Goal: Task Accomplishment & Management: Use online tool/utility

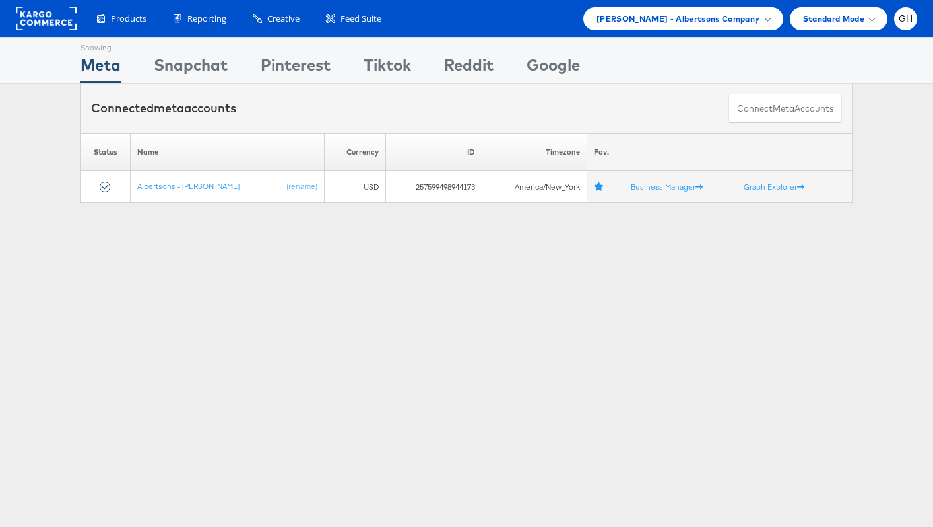
click at [651, 35] on div "Products Product Catalogs Enhance Your Product Catalog, Map Them to Publishers,…" at bounding box center [466, 18] width 933 height 37
click at [653, 25] on span "[PERSON_NAME] - Albertsons Company" at bounding box center [679, 19] width 164 height 14
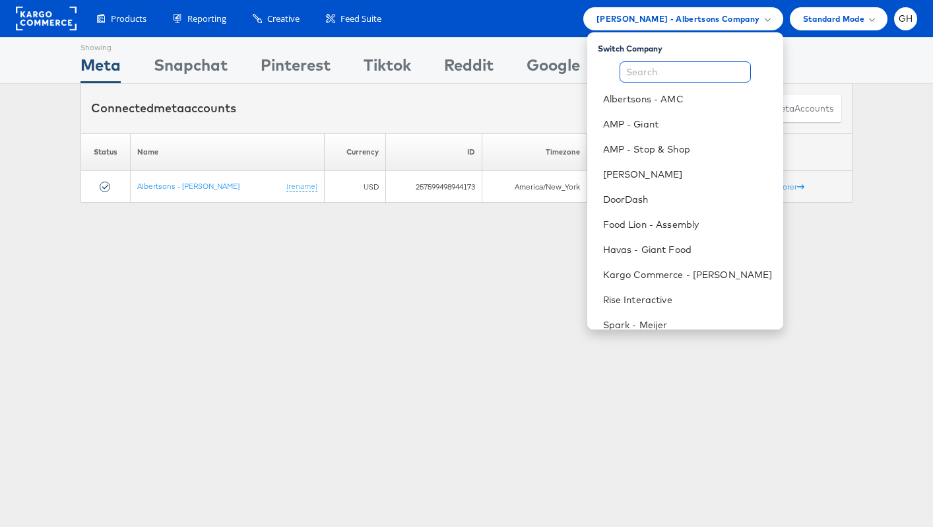
click at [658, 65] on input "text" at bounding box center [685, 71] width 131 height 21
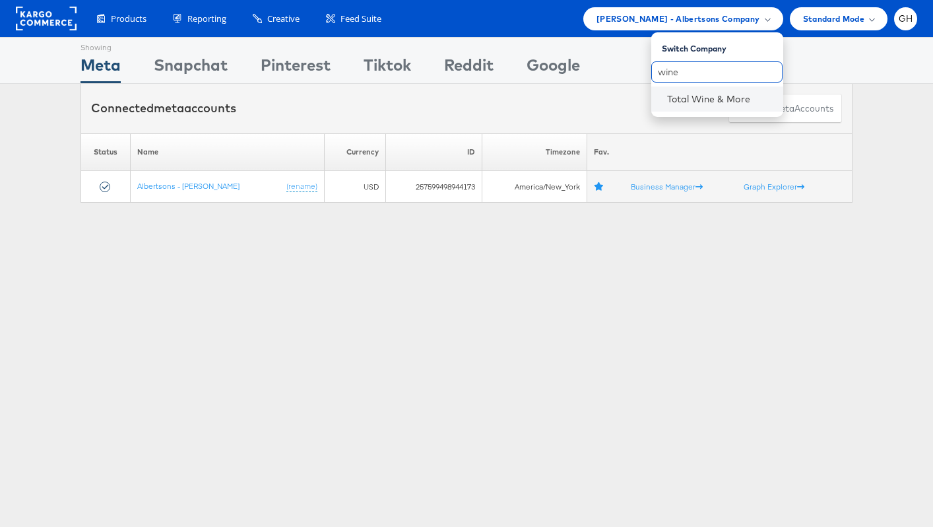
type input "wine"
click at [657, 94] on li "Total Wine & More" at bounding box center [717, 98] width 132 height 25
click at [681, 96] on link "Total Wine & More" at bounding box center [720, 98] width 106 height 13
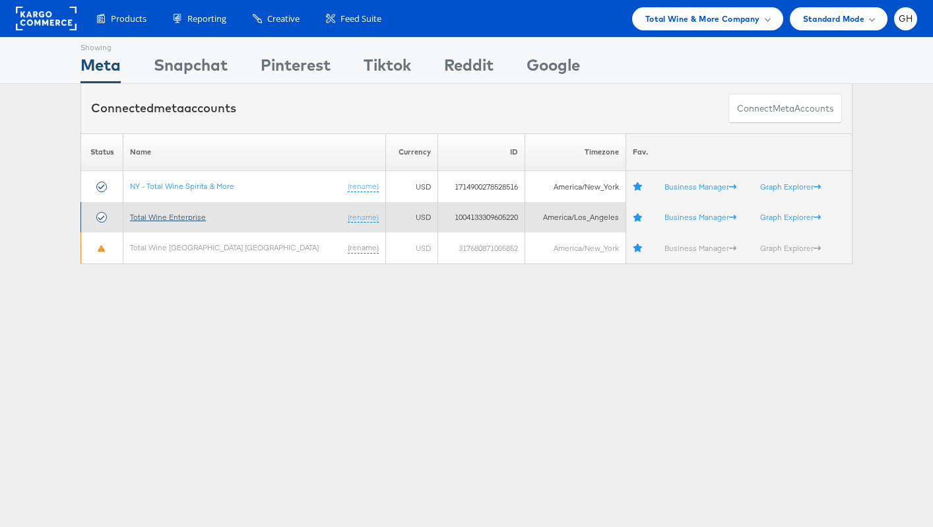
click at [191, 216] on link "Total Wine Enterprise" at bounding box center [168, 217] width 76 height 10
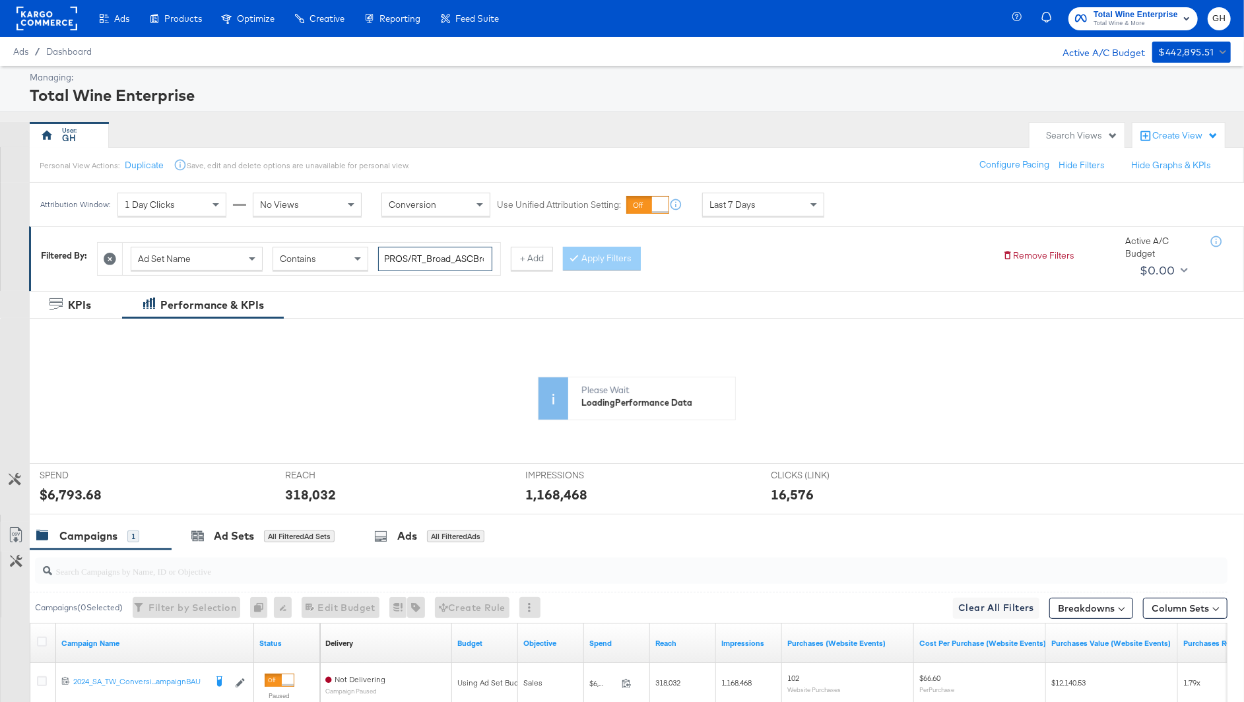
click at [415, 263] on input "PROS/RT_Broad_ASCBroad80_Purchase_AllTWStates" at bounding box center [435, 259] width 114 height 24
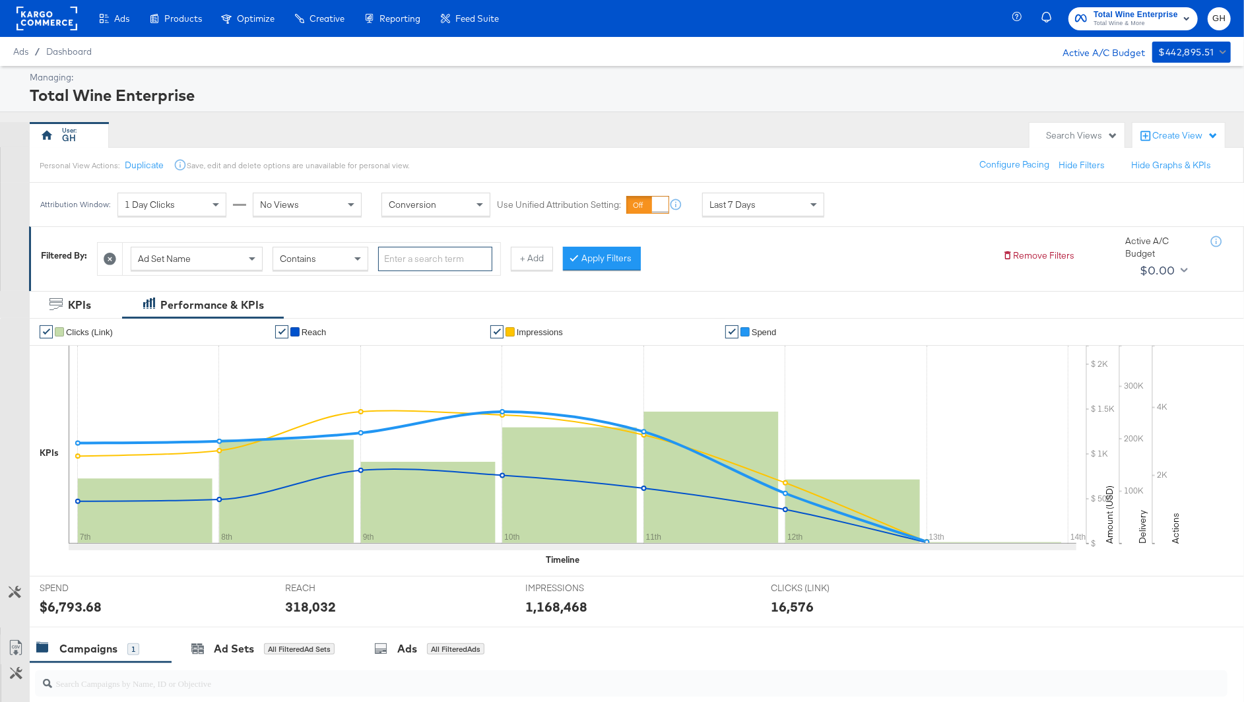
paste input "RecipeCard"
click at [403, 259] on input "RecipeCard" at bounding box center [435, 259] width 114 height 24
click at [610, 253] on button "Apply Filters" at bounding box center [602, 259] width 78 height 24
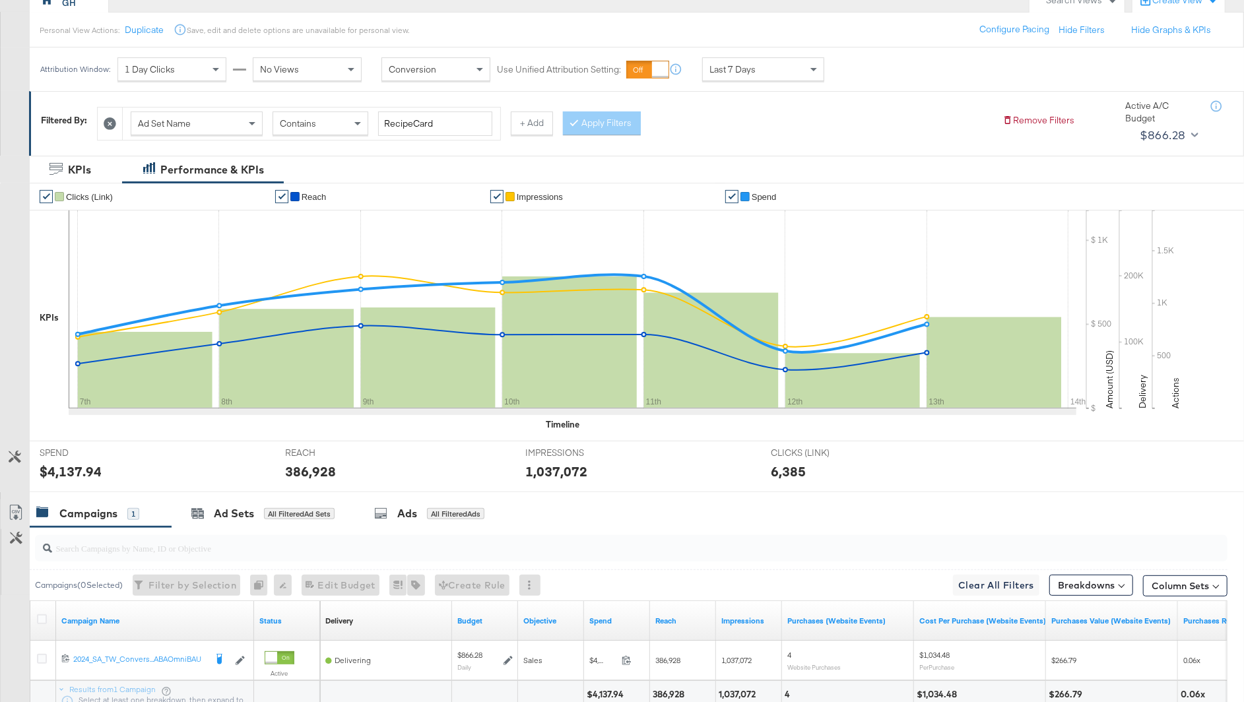
scroll to position [178, 0]
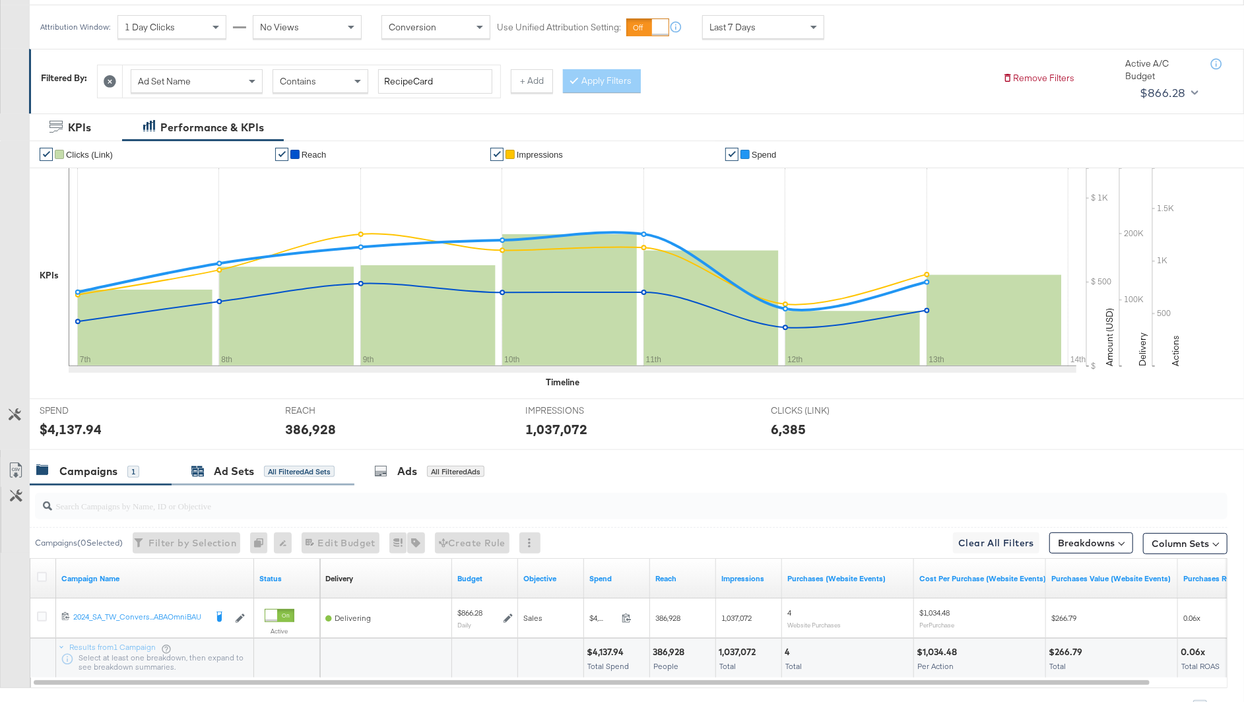
click at [225, 474] on div "Ad Sets" at bounding box center [234, 471] width 40 height 15
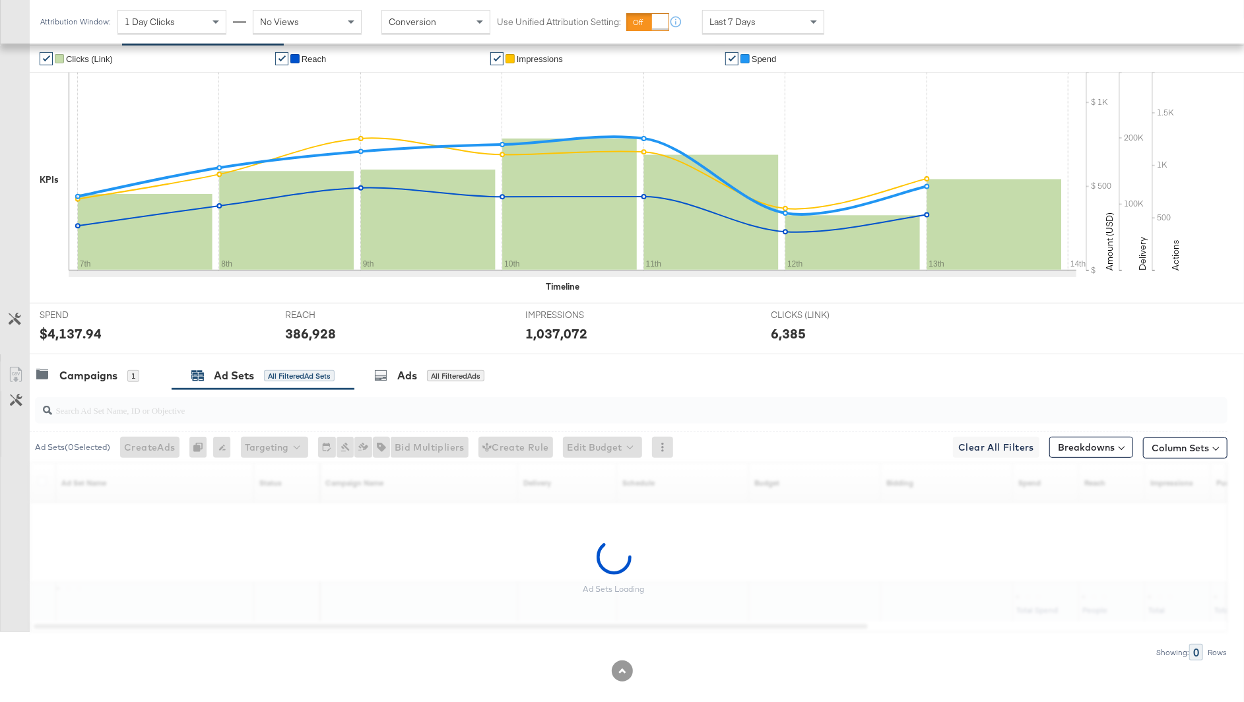
scroll to position [286, 0]
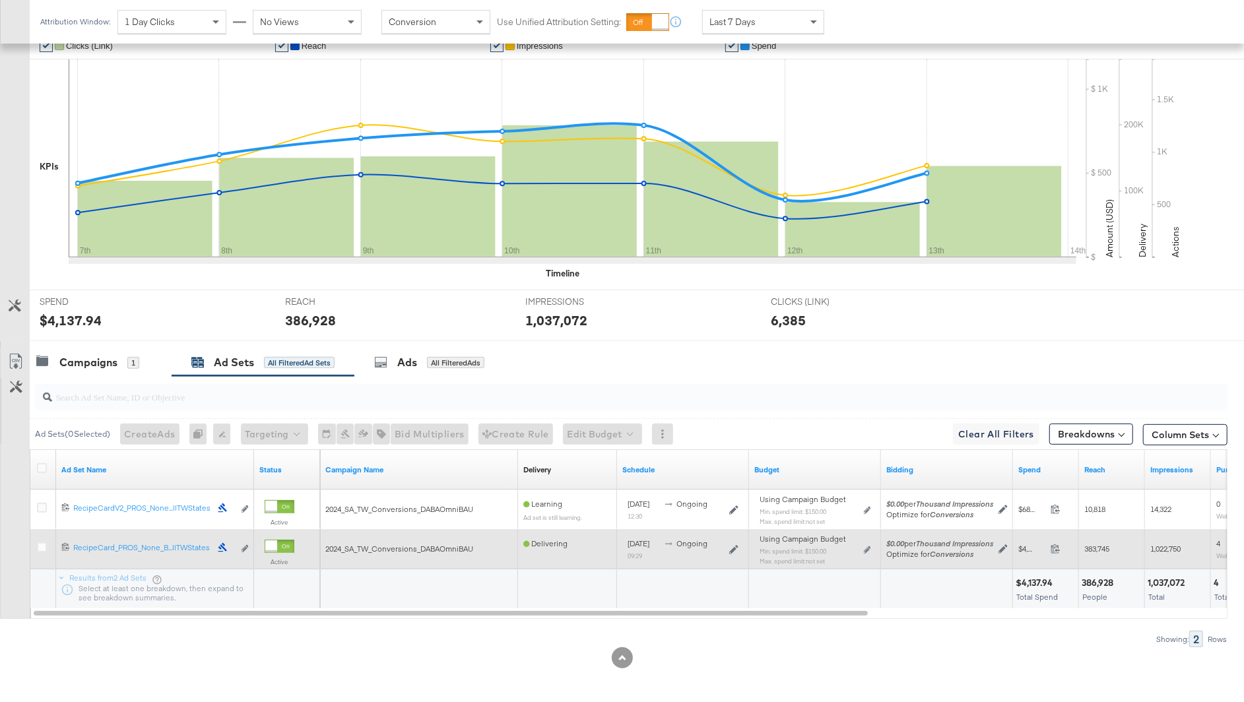
click at [279, 543] on div at bounding box center [280, 546] width 30 height 13
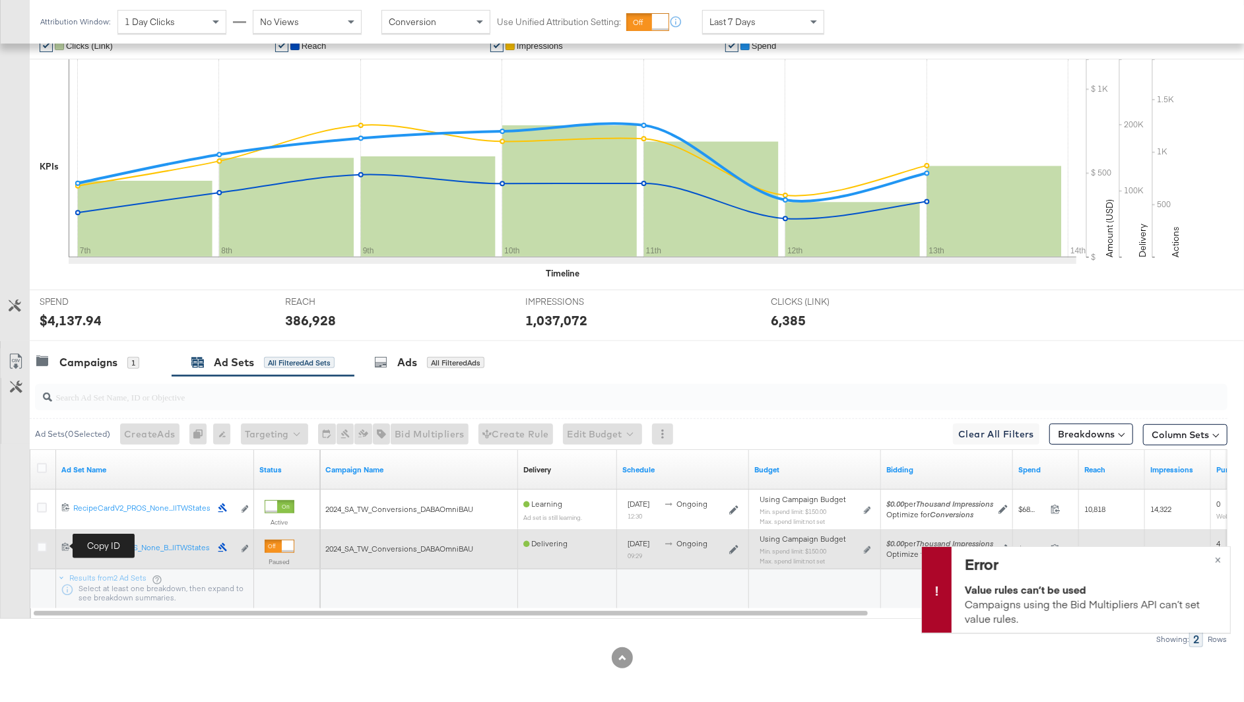
click at [67, 542] on icon at bounding box center [65, 546] width 9 height 9
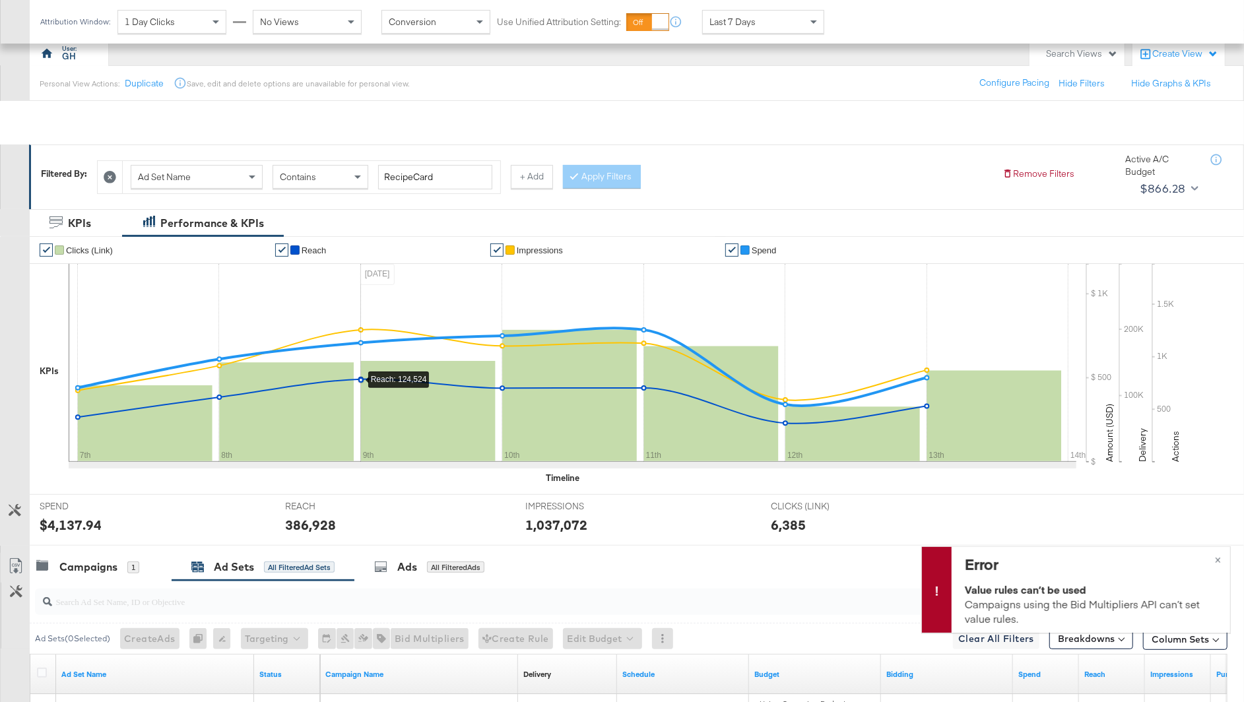
scroll to position [0, 0]
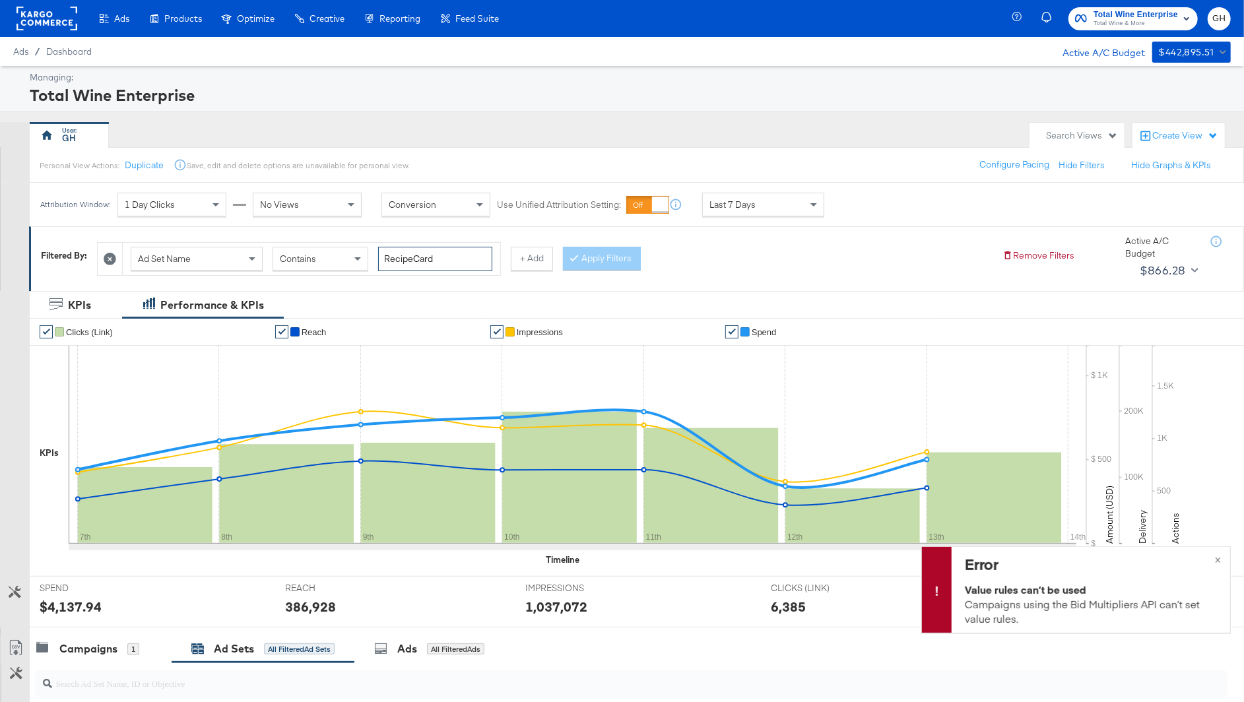
click at [439, 252] on input "RecipeCard" at bounding box center [435, 259] width 114 height 24
paste input "SpiritsV2"
type input "SpiritsV2"
click at [595, 259] on button "Apply Filters" at bounding box center [602, 259] width 78 height 24
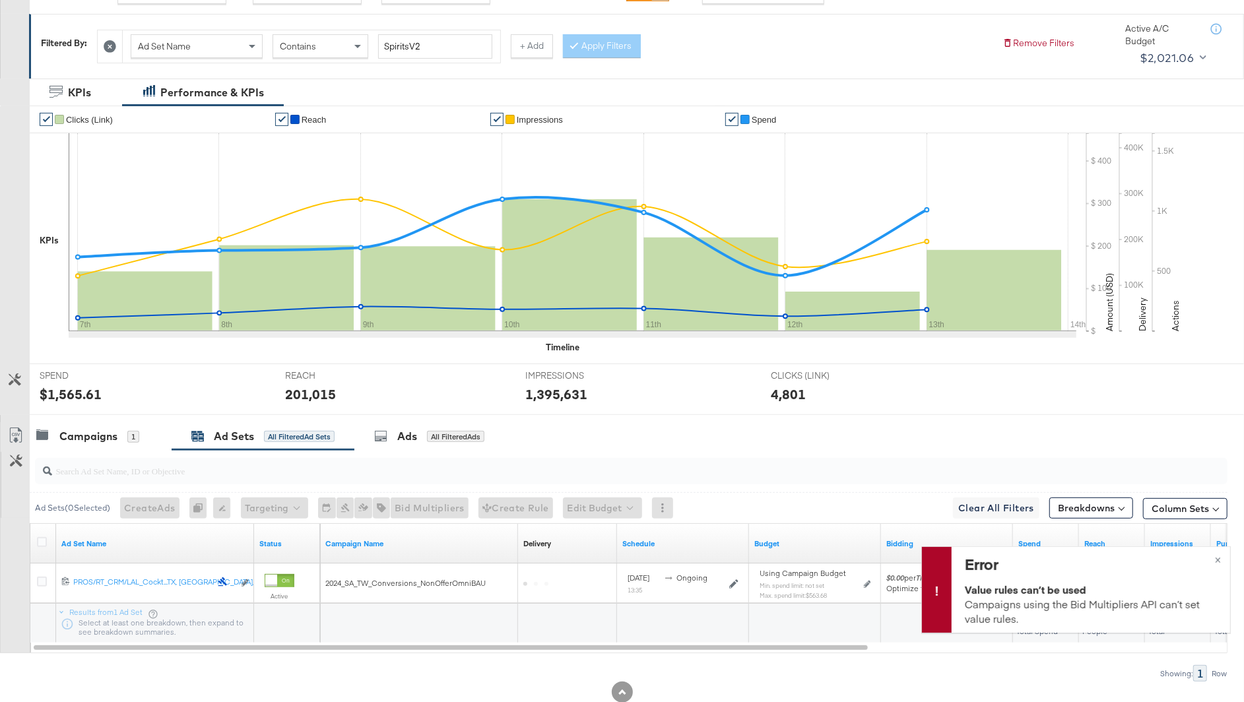
scroll to position [247, 0]
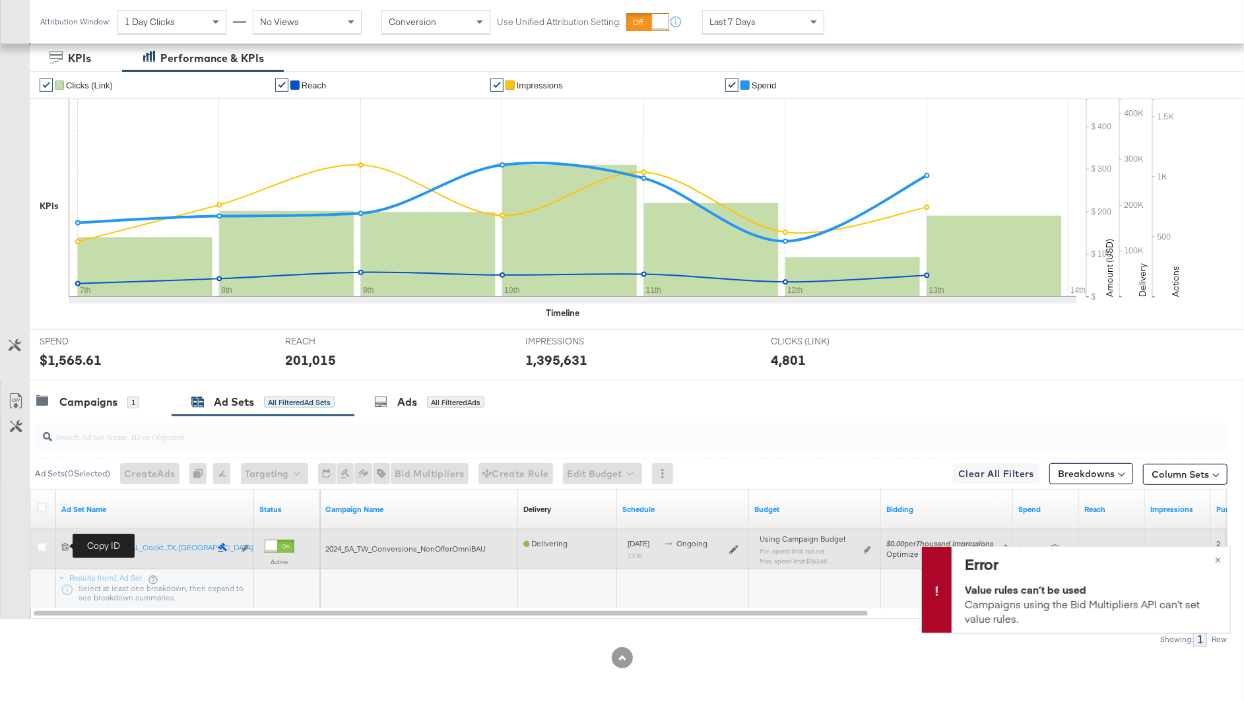
click at [63, 545] on icon at bounding box center [65, 546] width 9 height 9
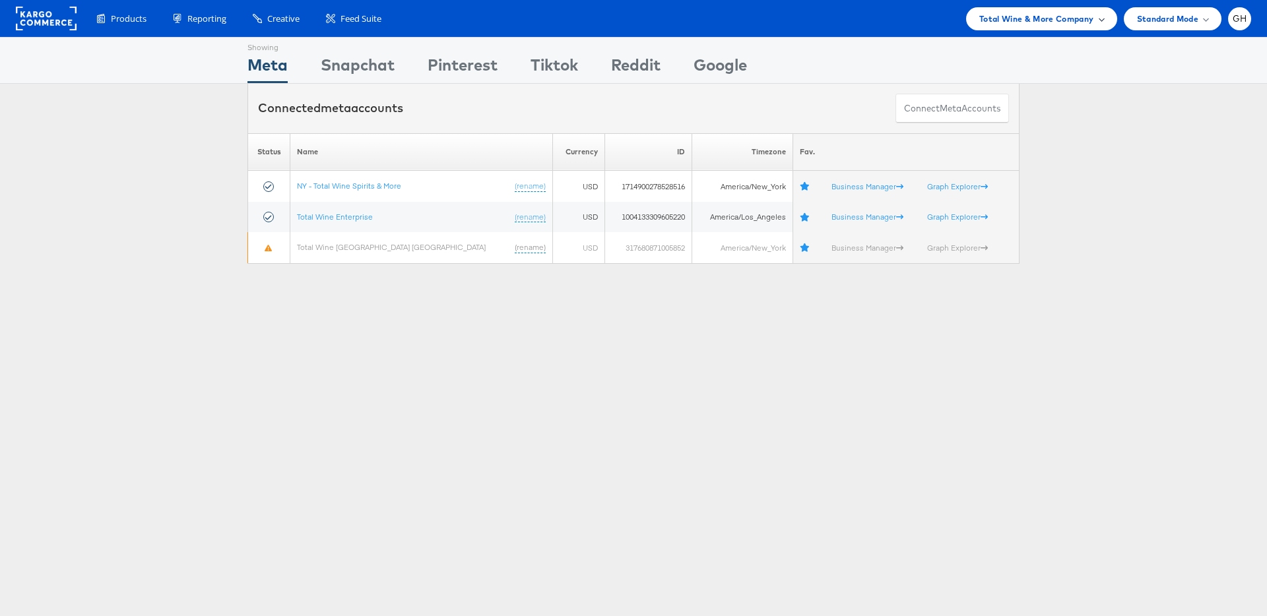
click at [1001, 16] on span "Total Wine & More Company" at bounding box center [1036, 19] width 115 height 14
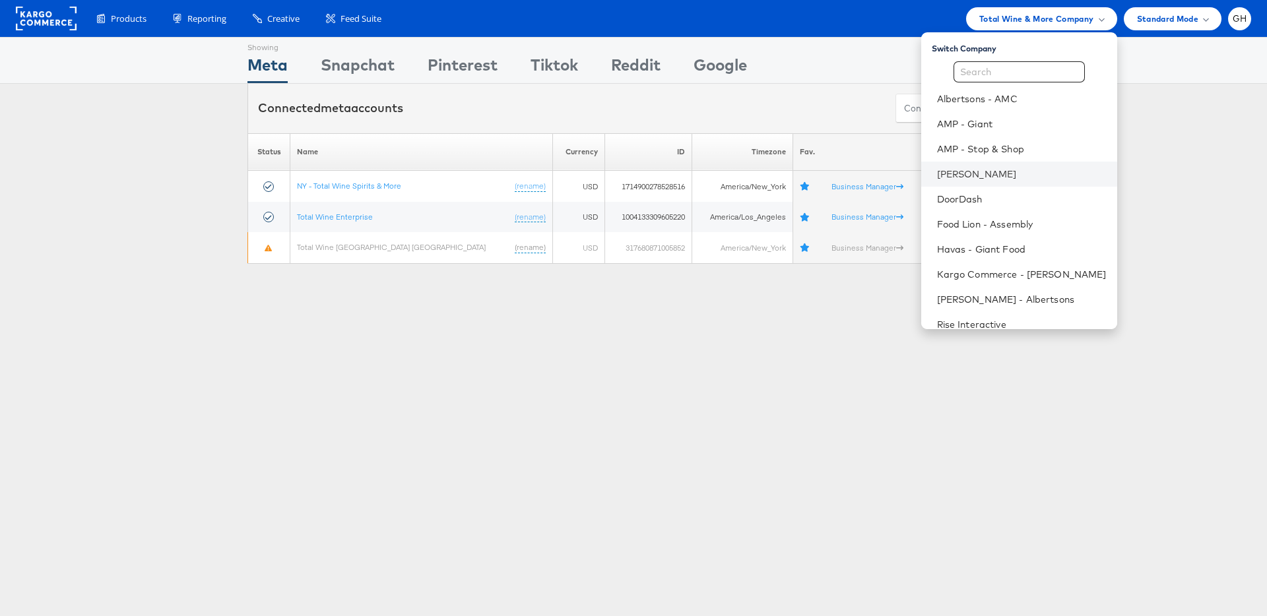
click at [998, 166] on li "Belk" at bounding box center [1019, 174] width 196 height 25
click at [957, 173] on link "Belk" at bounding box center [1022, 174] width 170 height 13
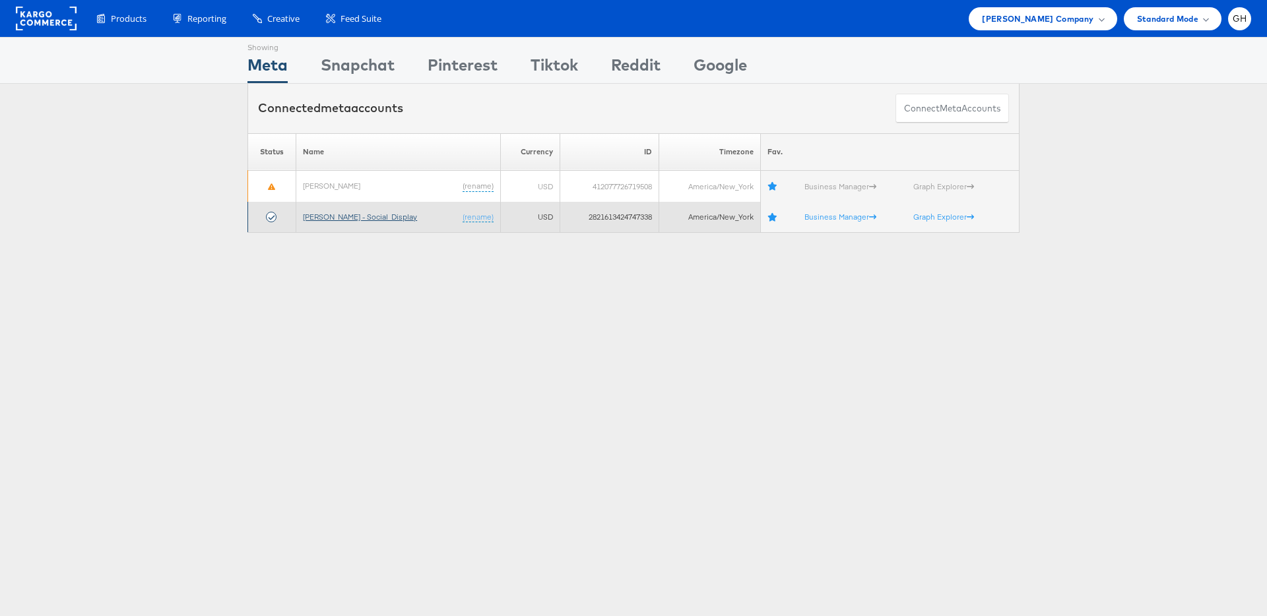
click at [352, 220] on link "[PERSON_NAME] - Social_Display" at bounding box center [360, 217] width 114 height 10
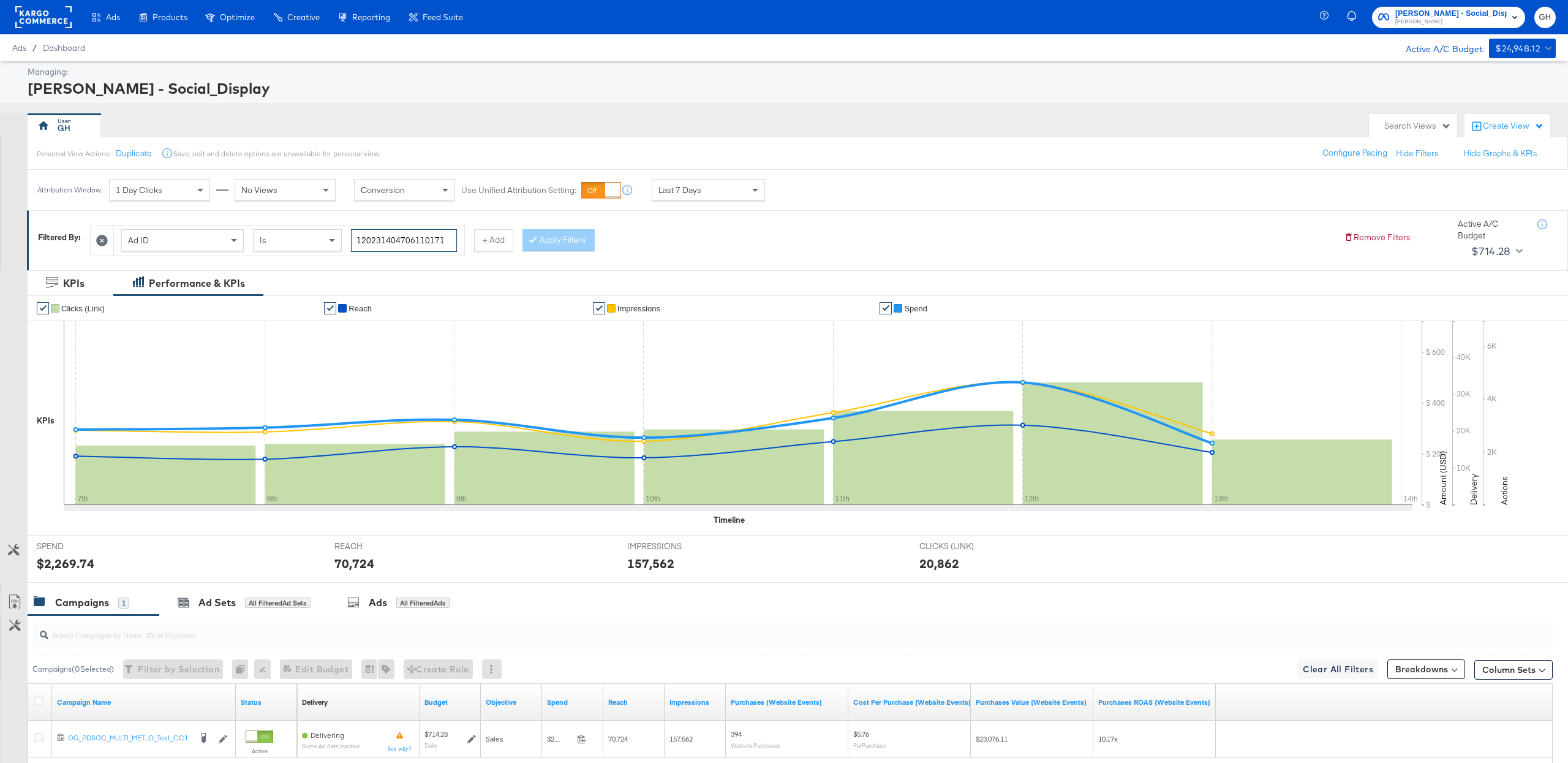
click at [394, 244] on input "120231404706110171" at bounding box center [404, 240] width 106 height 22
paste input "OG_PDSOC_MULTI_META_CVR_ASC_GTM_LOWER_LoyaltyCarholderDeals_NA_NA"
click at [407, 242] on input "OG_PDSOC_MULTI_META_CVR_ASC_GTM_LOWER_LoyaltyCarholderDeals_NA_NA" at bounding box center [404, 240] width 106 height 22
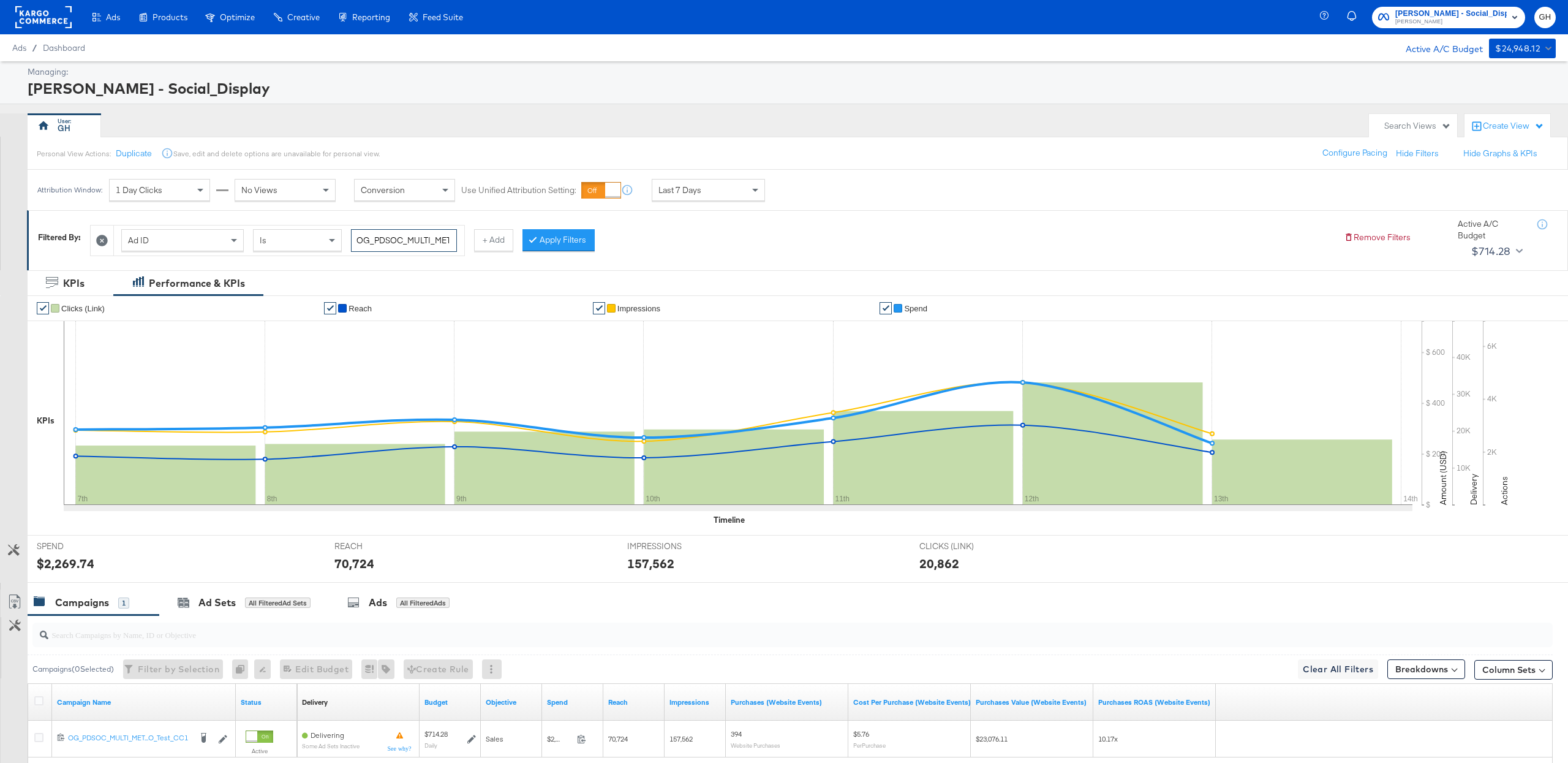
click at [407, 242] on input "OG_PDSOC_MULTI_META_CVR_ASC_GTM_LOWER_LoyaltyCarholderDeals_NA_NA" at bounding box center [404, 240] width 106 height 22
paste input "120233298263890171"
type input "120233298263890171"
click at [531, 239] on icon at bounding box center [533, 239] width 4 height 7
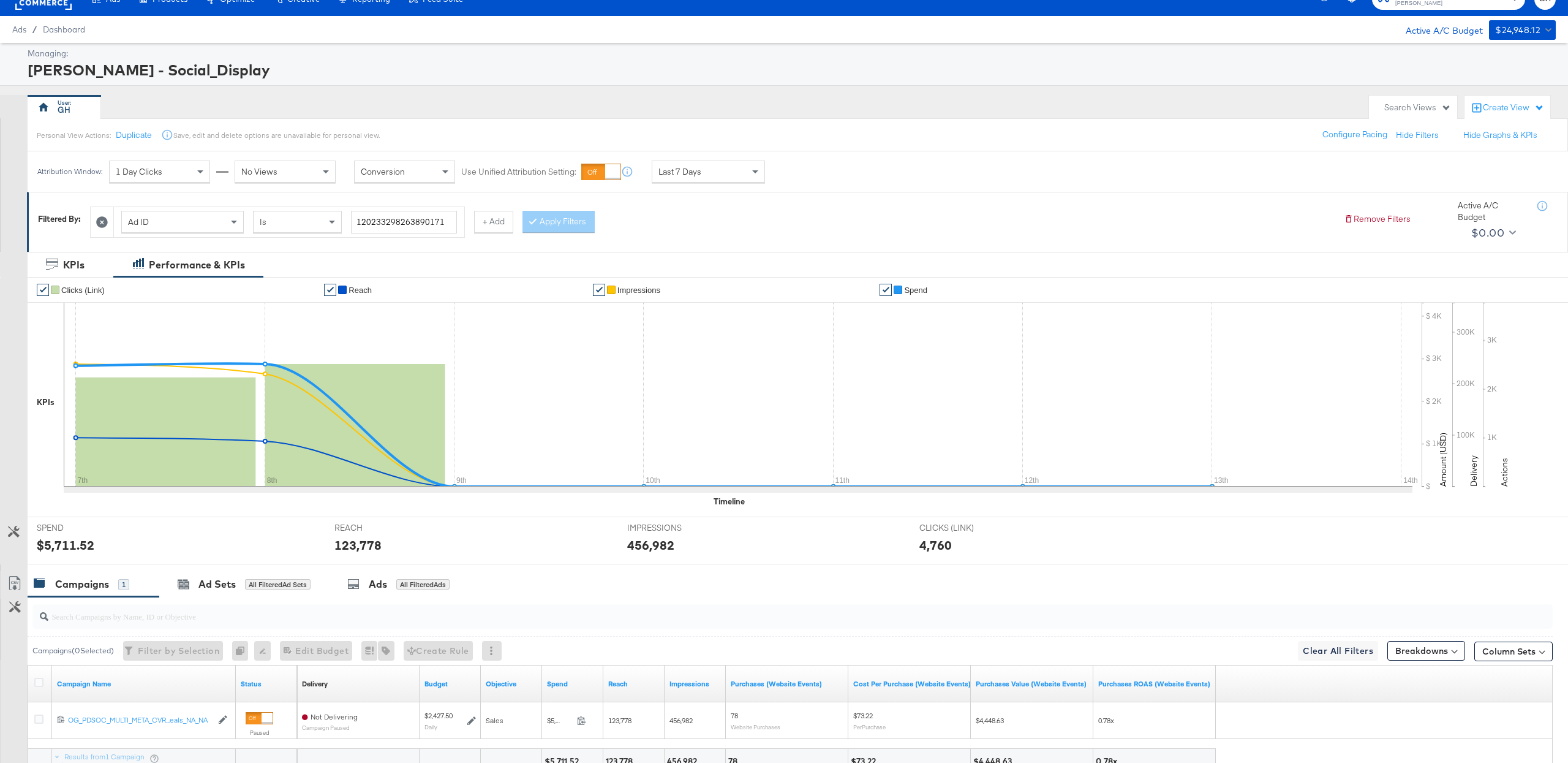
scroll to position [55, 0]
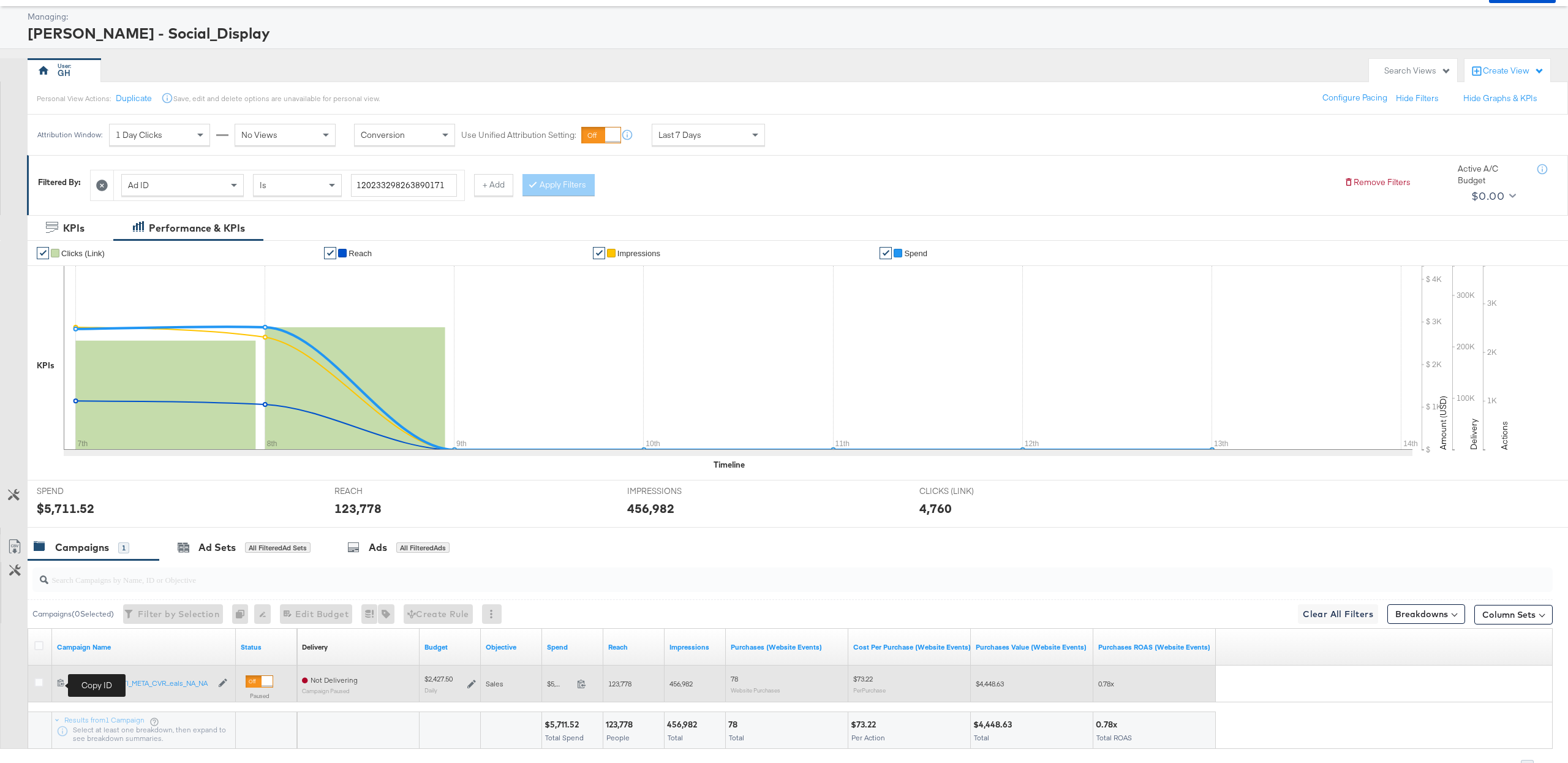
click at [58, 684] on icon at bounding box center [60, 681] width 8 height 8
